Goal: Transaction & Acquisition: Obtain resource

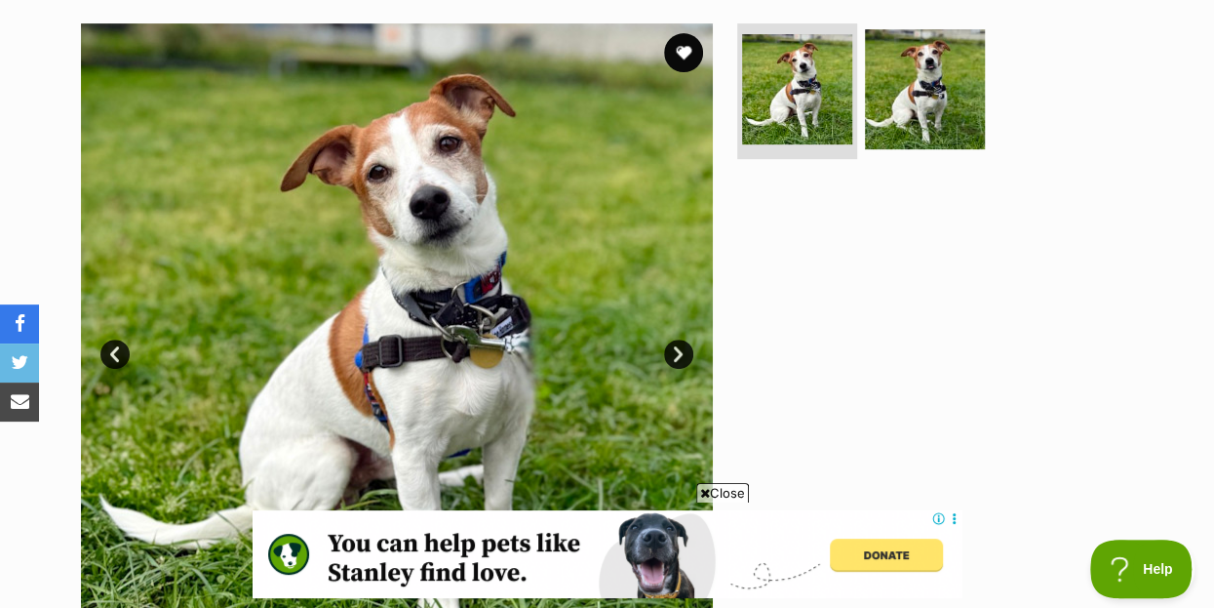
scroll to position [421, 0]
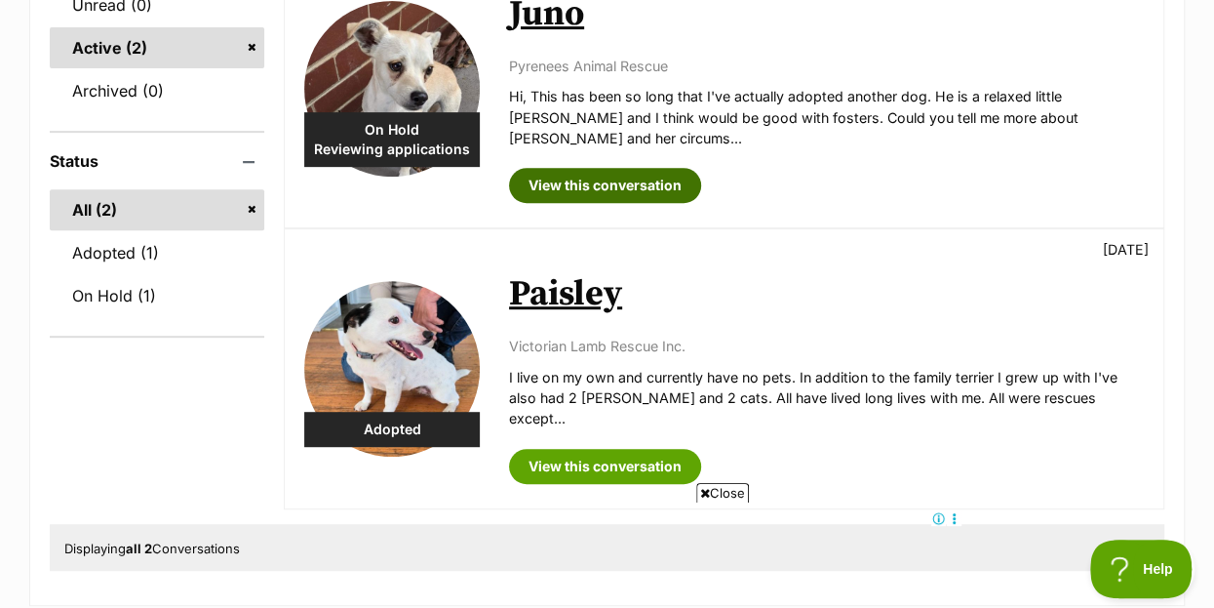
click at [583, 168] on link "View this conversation" at bounding box center [605, 185] width 192 height 35
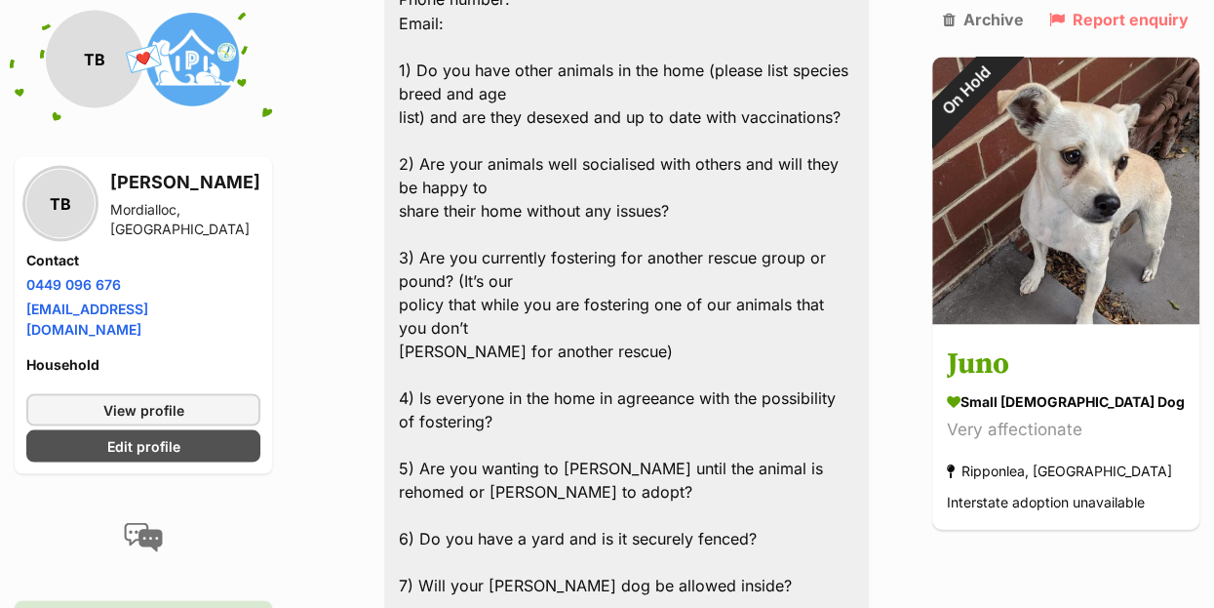
scroll to position [2002, 0]
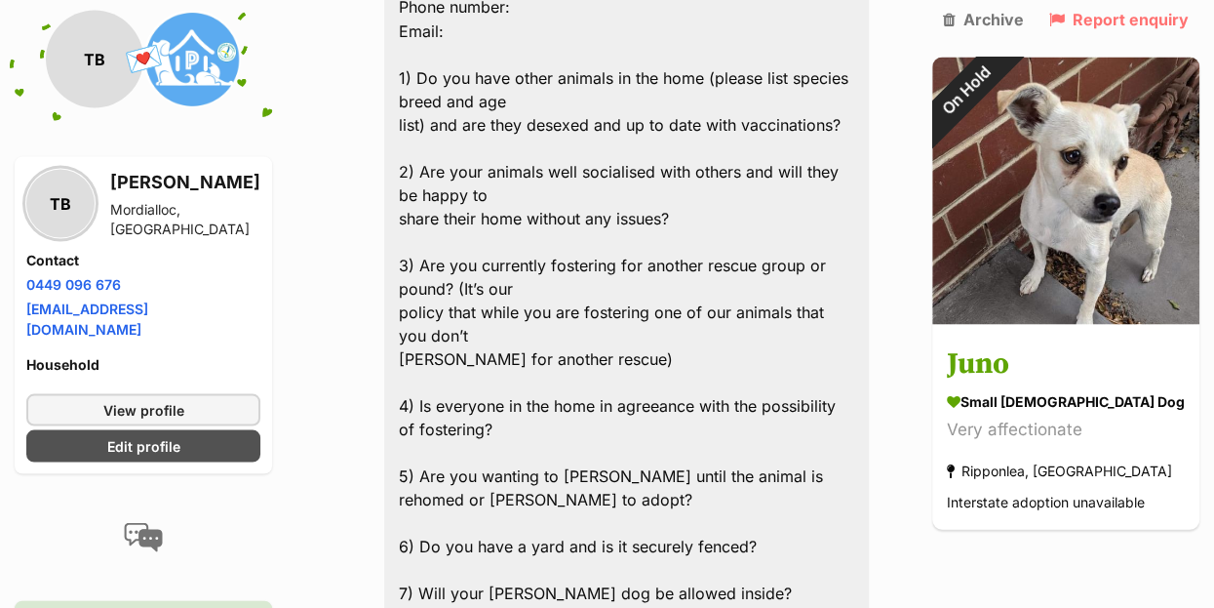
click at [117, 61] on div "TB" at bounding box center [95, 59] width 98 height 98
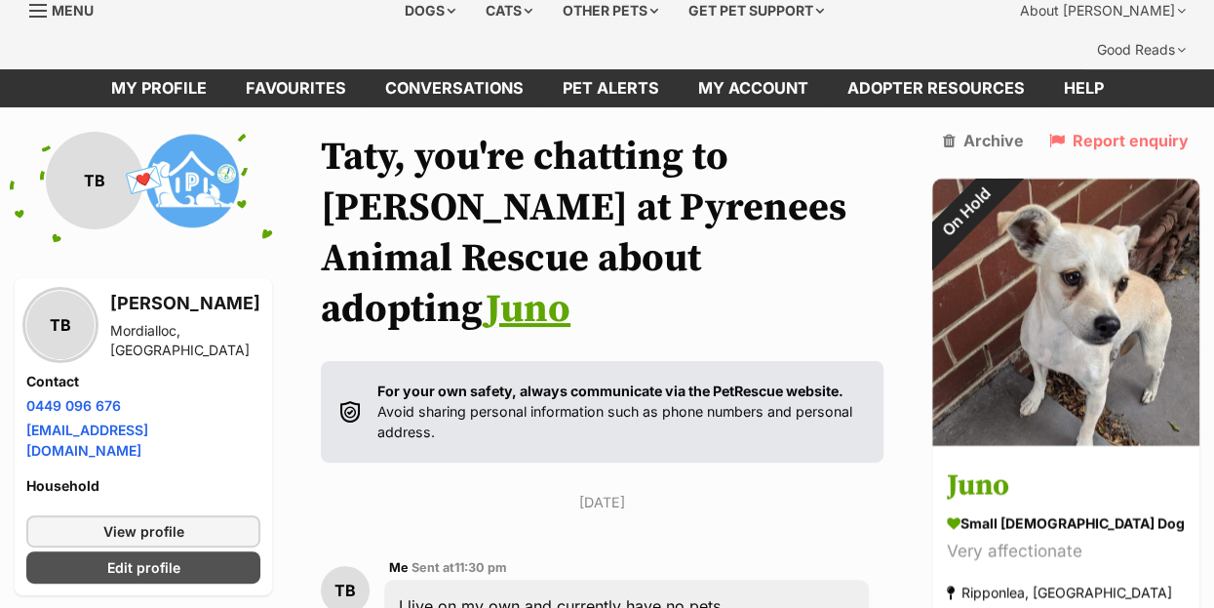
scroll to position [0, 0]
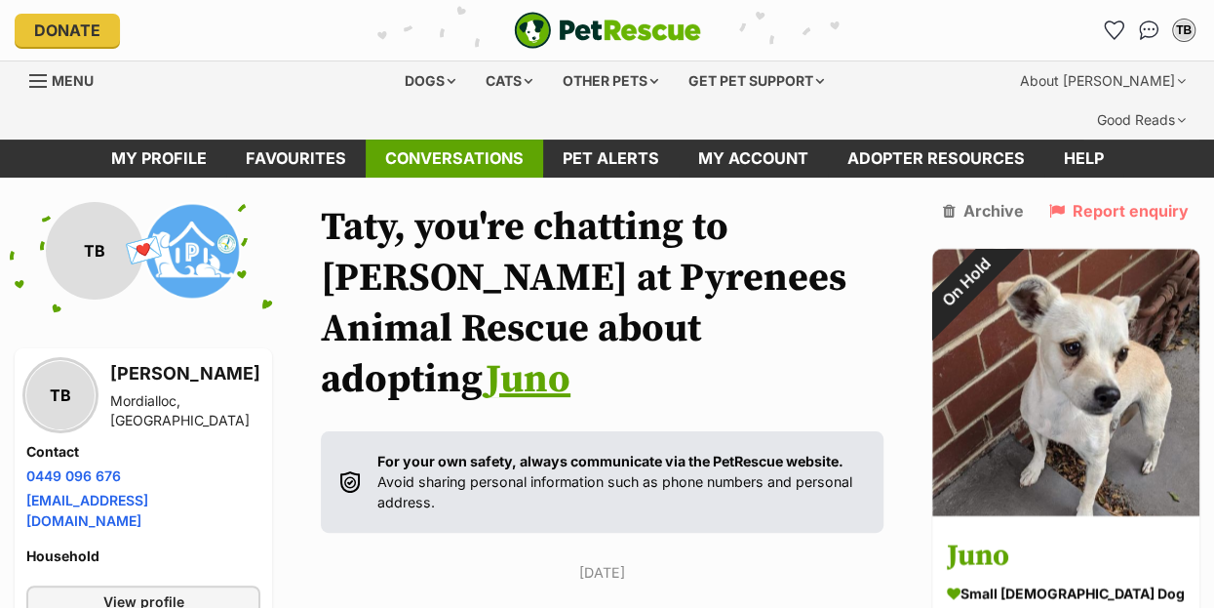
click at [454, 139] on link "Conversations" at bounding box center [455, 158] width 178 height 38
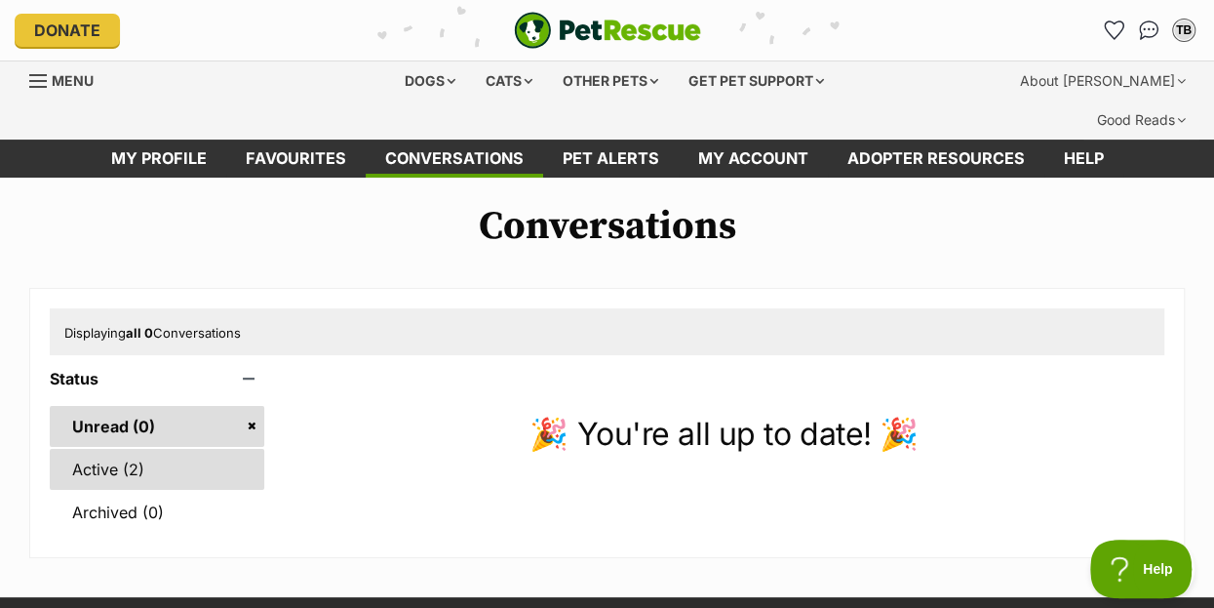
click at [110, 449] on link "Active (2)" at bounding box center [157, 469] width 215 height 41
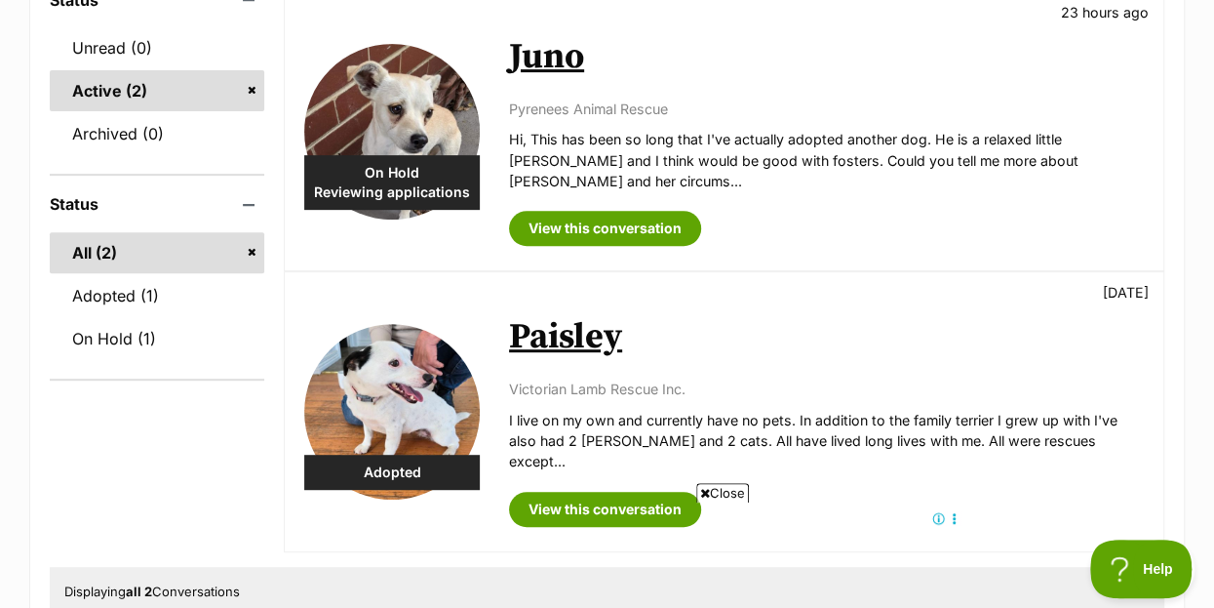
scroll to position [421, 0]
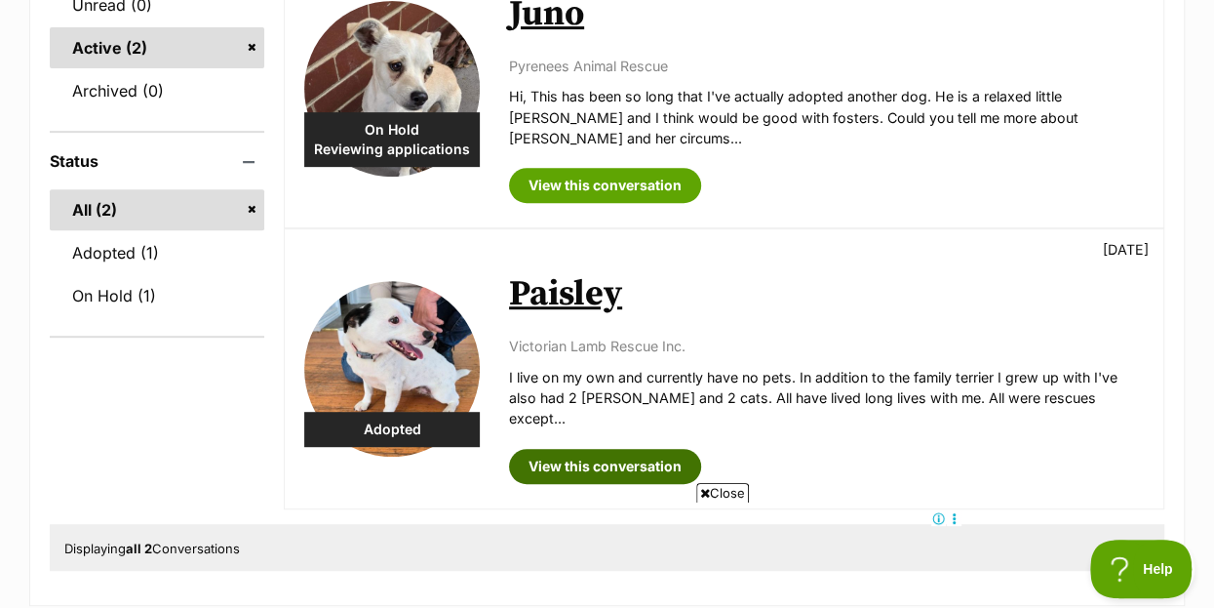
click at [617, 449] on link "View this conversation" at bounding box center [605, 466] width 192 height 35
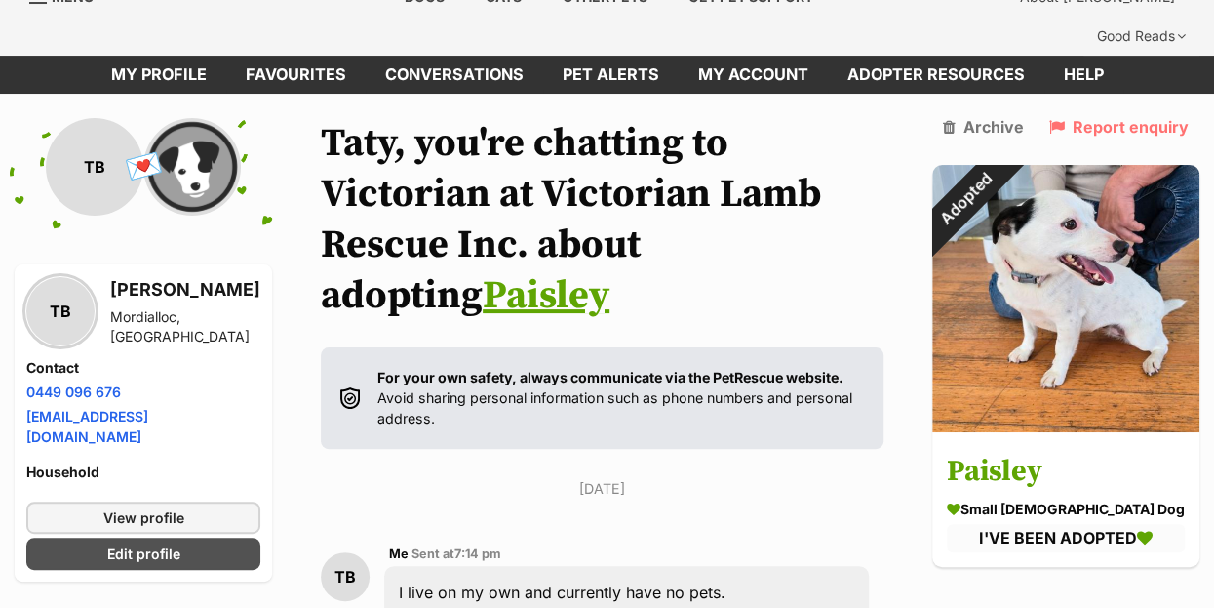
scroll to position [70, 0]
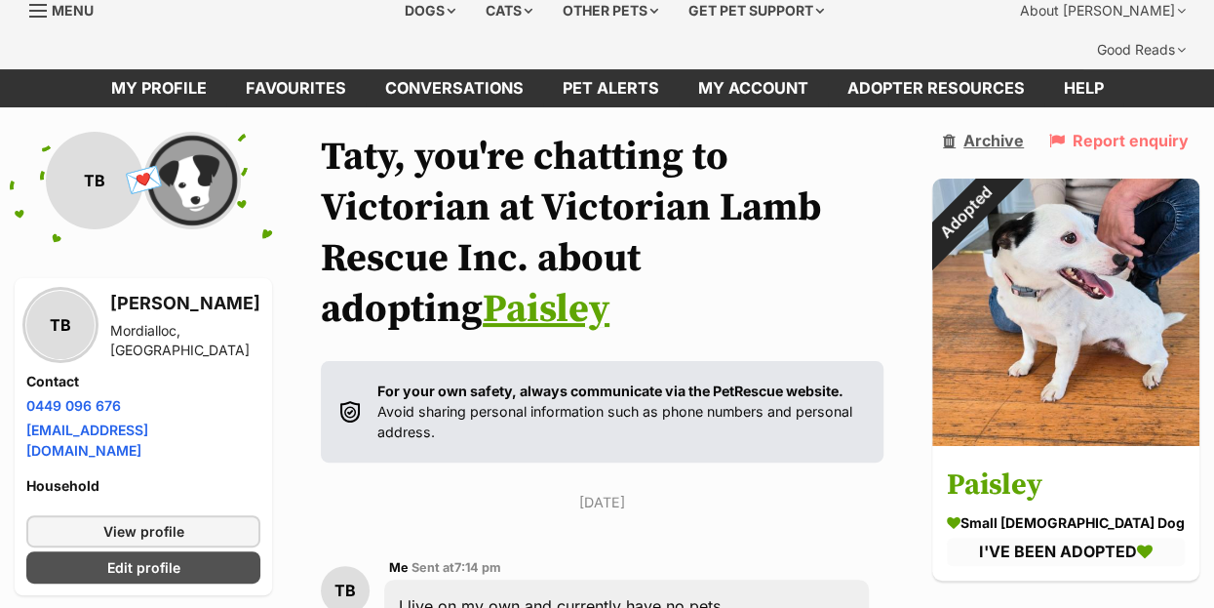
click at [1024, 132] on link "Archive" at bounding box center [983, 141] width 81 height 18
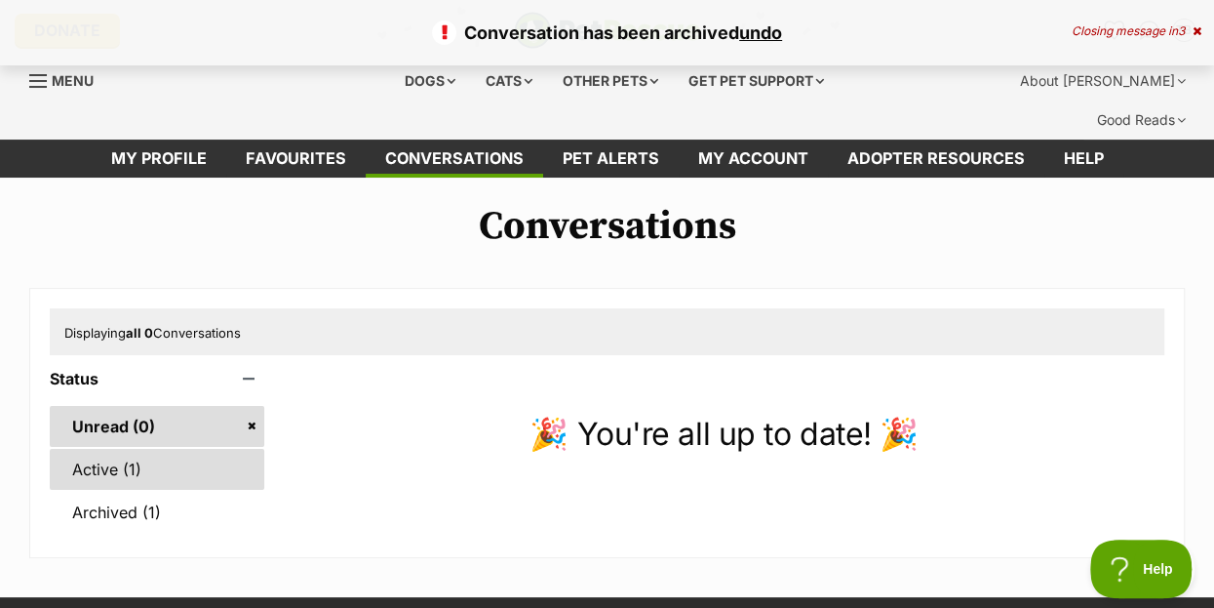
click at [108, 449] on link "Active (1)" at bounding box center [157, 469] width 215 height 41
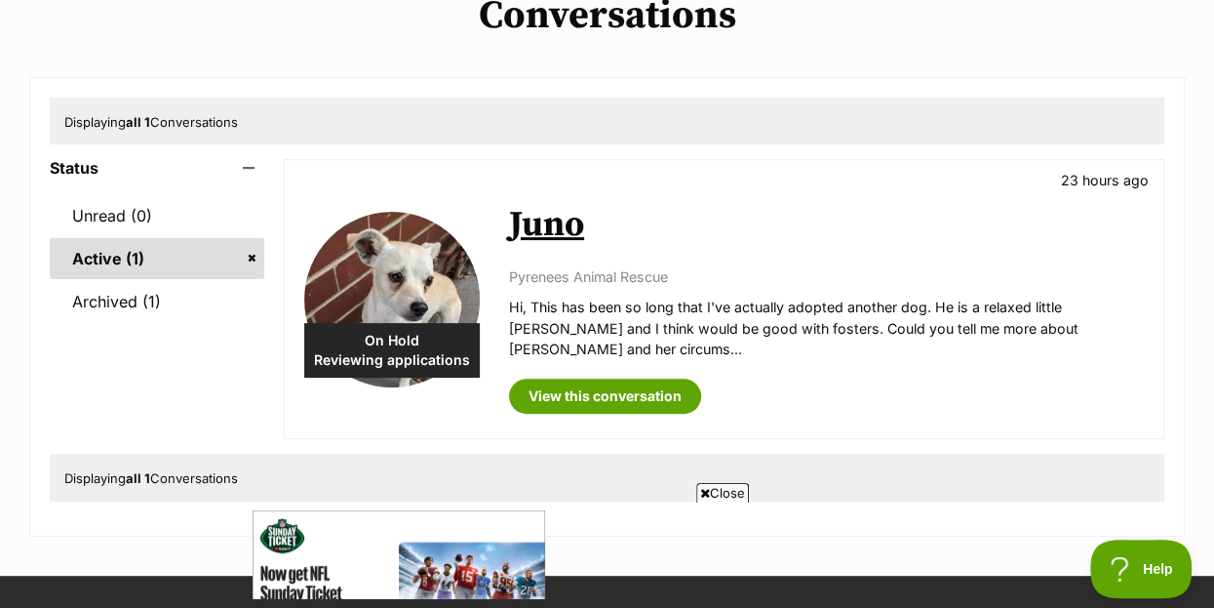
scroll to position [105, 0]
